Goal: Navigation & Orientation: Find specific page/section

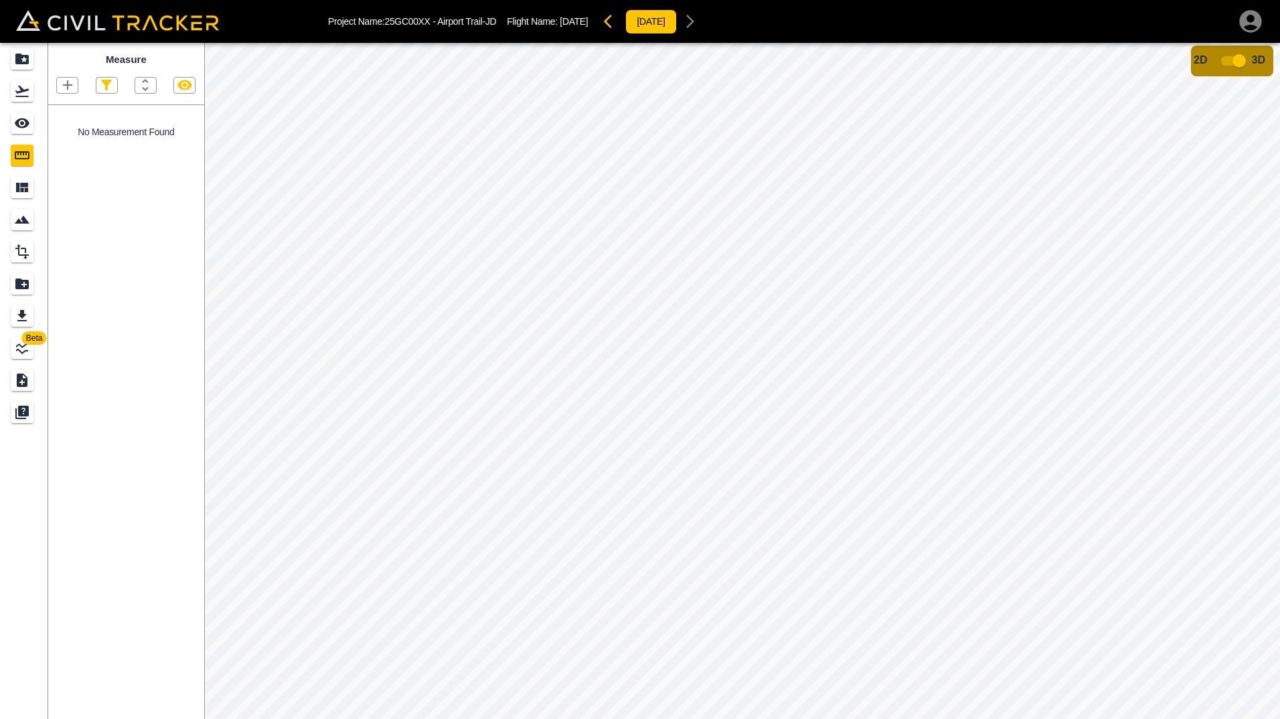
click at [145, 86] on icon "button" at bounding box center [145, 85] width 16 height 16
click at [102, 87] on div at bounding box center [640, 359] width 1280 height 719
click at [67, 86] on icon "button" at bounding box center [67, 84] width 9 height 9
click at [58, 149] on p "Polygon" at bounding box center [64, 149] width 32 height 11
click at [98, 83] on icon "button" at bounding box center [106, 85] width 16 height 16
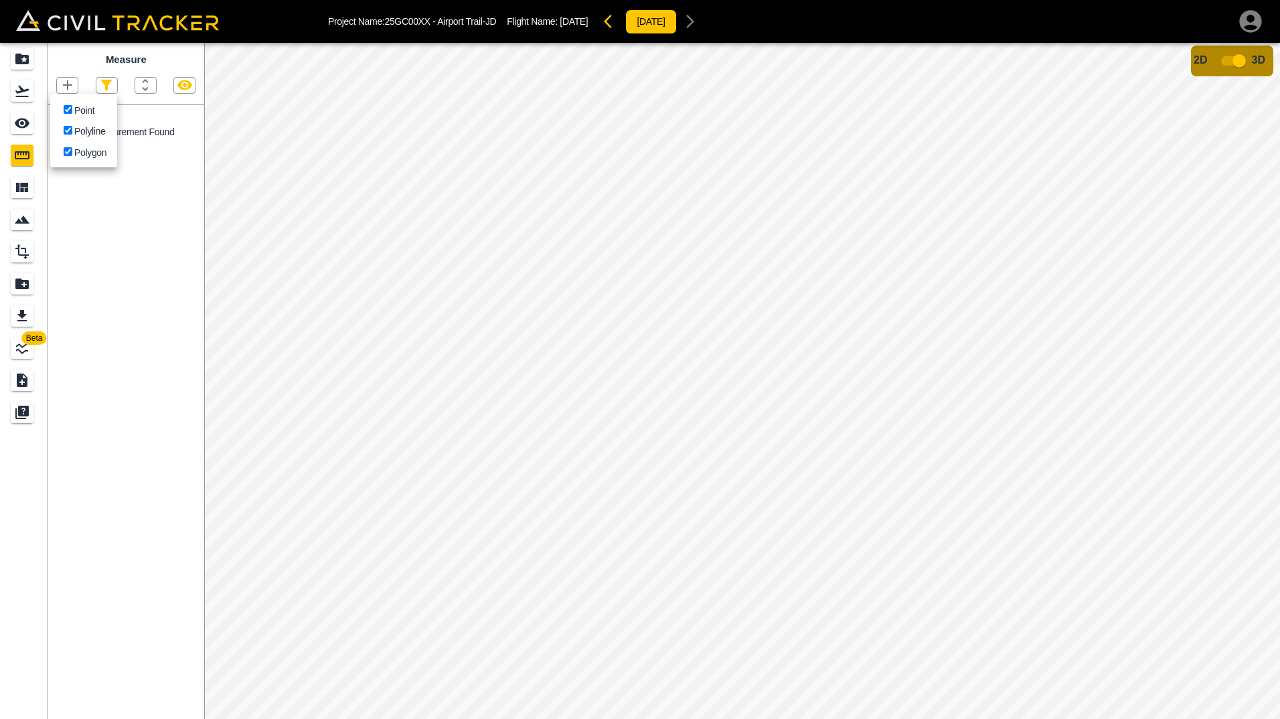
click at [44, 65] on div at bounding box center [640, 359] width 1280 height 719
click at [30, 119] on icon "See" at bounding box center [22, 123] width 16 height 16
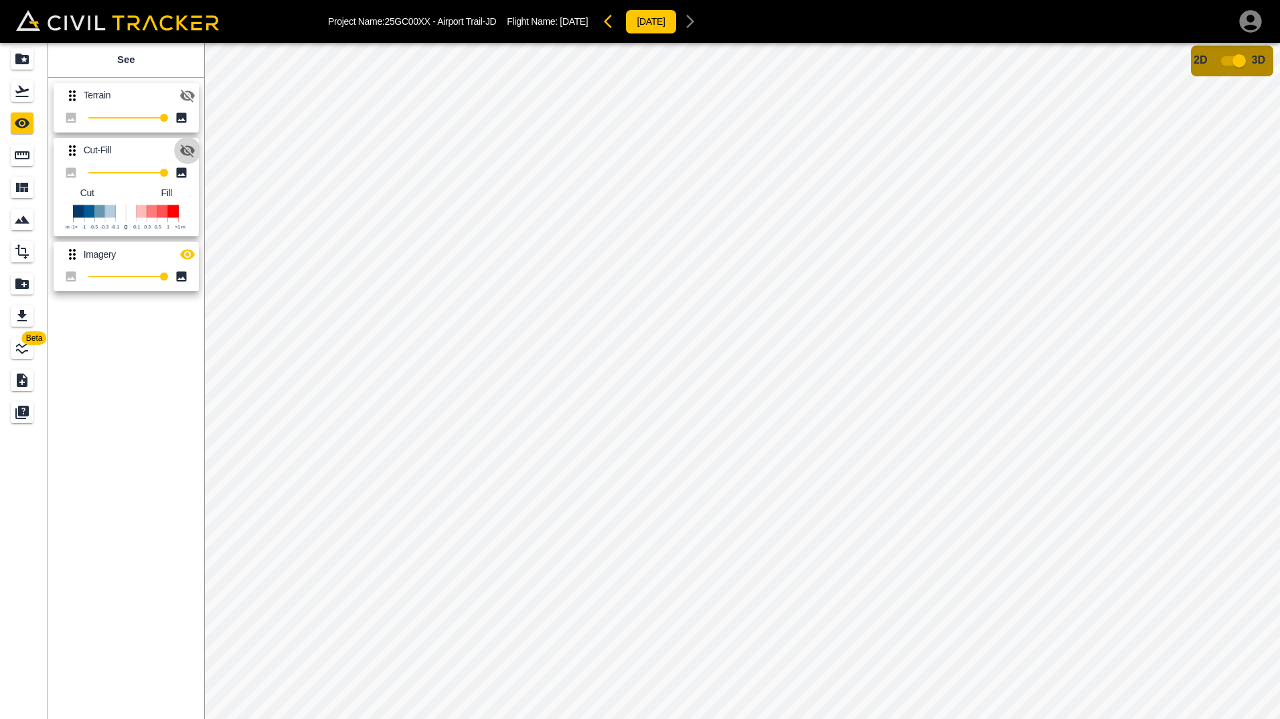
click at [185, 154] on icon "button" at bounding box center [187, 151] width 15 height 13
click at [185, 96] on icon "button" at bounding box center [187, 96] width 16 height 16
drag, startPoint x: 164, startPoint y: 118, endPoint x: 119, endPoint y: 118, distance: 44.8
click at [119, 118] on span "100" at bounding box center [126, 117] width 76 height 19
click at [187, 96] on icon "button" at bounding box center [187, 96] width 15 height 13
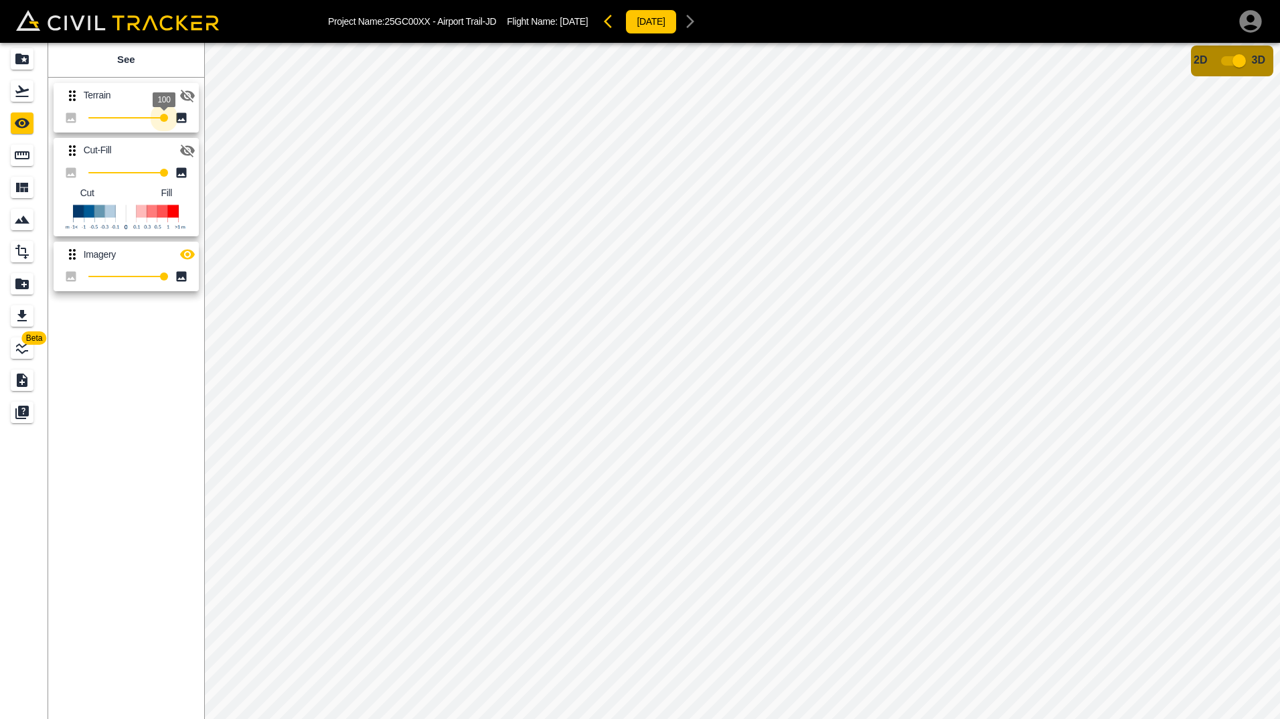
click at [69, 98] on icon at bounding box center [72, 96] width 16 height 16
